Goal: Information Seeking & Learning: Learn about a topic

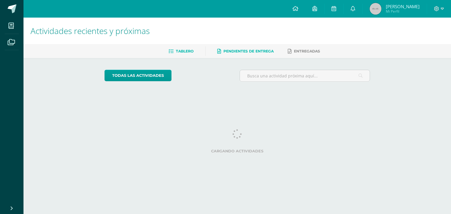
click at [261, 52] on span "Pendientes de entrega" at bounding box center [248, 51] width 50 height 4
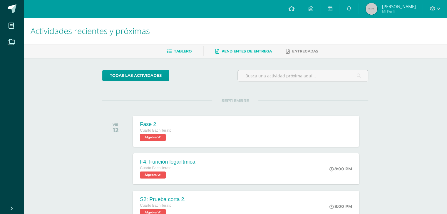
click at [261, 52] on span "Pendientes de entrega" at bounding box center [246, 51] width 50 height 4
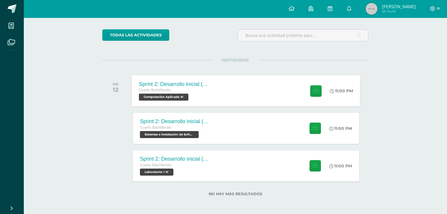
scroll to position [41, 0]
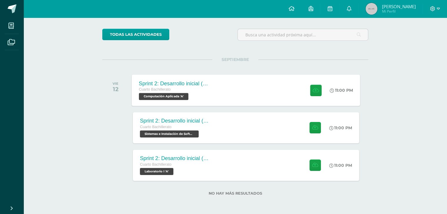
click at [265, 100] on div "Sprint 2: Desarrollo inicial (Semanas 3 y 4) Cuarto Bachillerato Computación Ap…" at bounding box center [246, 90] width 228 height 31
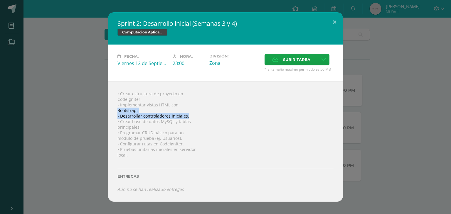
drag, startPoint x: 369, startPoint y: 113, endPoint x: 372, endPoint y: 115, distance: 3.2
click at [372, 115] on div "Sprint 2: Desarrollo inicial (Semanas 3 y 4) Computación Aplicada Fecha: [DATE]…" at bounding box center [225, 107] width 446 height 190
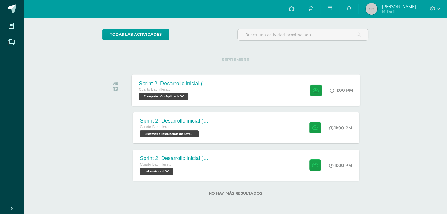
click at [168, 101] on div "Sprint 2: Desarrollo inicial (Semanas 3 y 4) Cuarto Bachillerato Computación Ap…" at bounding box center [174, 90] width 85 height 31
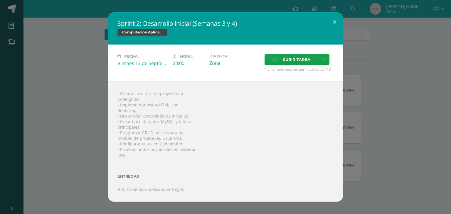
click at [383, 102] on div "Sprint 2: Desarrollo inicial (Semanas 3 y 4) Computación Aplicada Fecha: [DATE]…" at bounding box center [225, 107] width 446 height 190
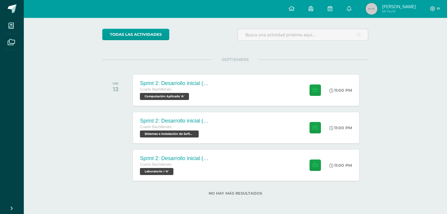
click at [153, 88] on span "Cuarto Bachillerato" at bounding box center [155, 89] width 31 height 4
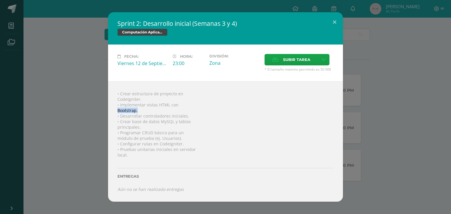
drag, startPoint x: 201, startPoint y: 110, endPoint x: 119, endPoint y: 113, distance: 82.6
click at [115, 113] on div "• Crear estructura de proyecto en CodeIgniter. • Implementar vistas HTML con Bo…" at bounding box center [225, 141] width 235 height 121
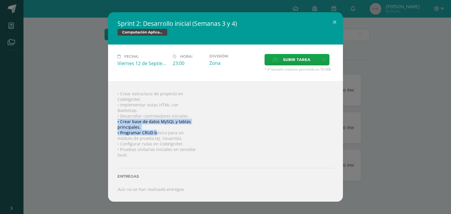
drag, startPoint x: 207, startPoint y: 122, endPoint x: 158, endPoint y: 133, distance: 49.9
click at [158, 133] on div "• Crear estructura de proyecto en CodeIgniter. • Implementar vistas HTML con Bo…" at bounding box center [225, 141] width 235 height 121
click at [204, 132] on div "• Crear estructura de proyecto en CodeIgniter. • Implementar vistas HTML con Bo…" at bounding box center [225, 141] width 235 height 121
drag, startPoint x: 200, startPoint y: 134, endPoint x: 107, endPoint y: 134, distance: 92.5
click at [107, 134] on div "Sprint 2: Desarrollo inicial (Semanas 3 y 4) Computación Aplicada Fecha: [DATE]…" at bounding box center [225, 107] width 446 height 190
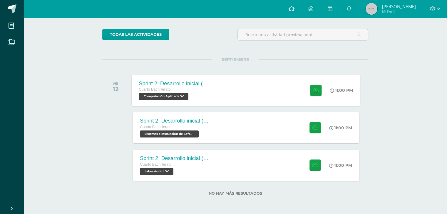
click at [195, 105] on div "Sprint 2: Desarrollo inicial (Semanas 3 y 4) Cuarto Bachillerato Computación Ap…" at bounding box center [174, 90] width 85 height 31
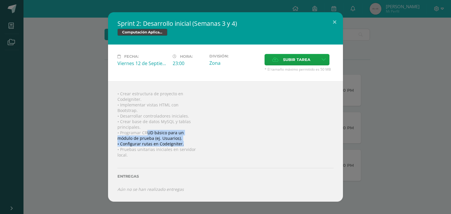
drag, startPoint x: 196, startPoint y: 145, endPoint x: 149, endPoint y: 124, distance: 51.9
click at [148, 129] on div "• Crear estructura de proyecto en CodeIgniter. • Implementar vistas HTML con Bo…" at bounding box center [225, 141] width 235 height 121
click at [315, 23] on h2 "Sprint 2: Desarrollo inicial (Semanas 3 y 4)" at bounding box center [225, 23] width 216 height 8
click at [328, 23] on button at bounding box center [334, 22] width 17 height 20
